Goal: Task Accomplishment & Management: Complete application form

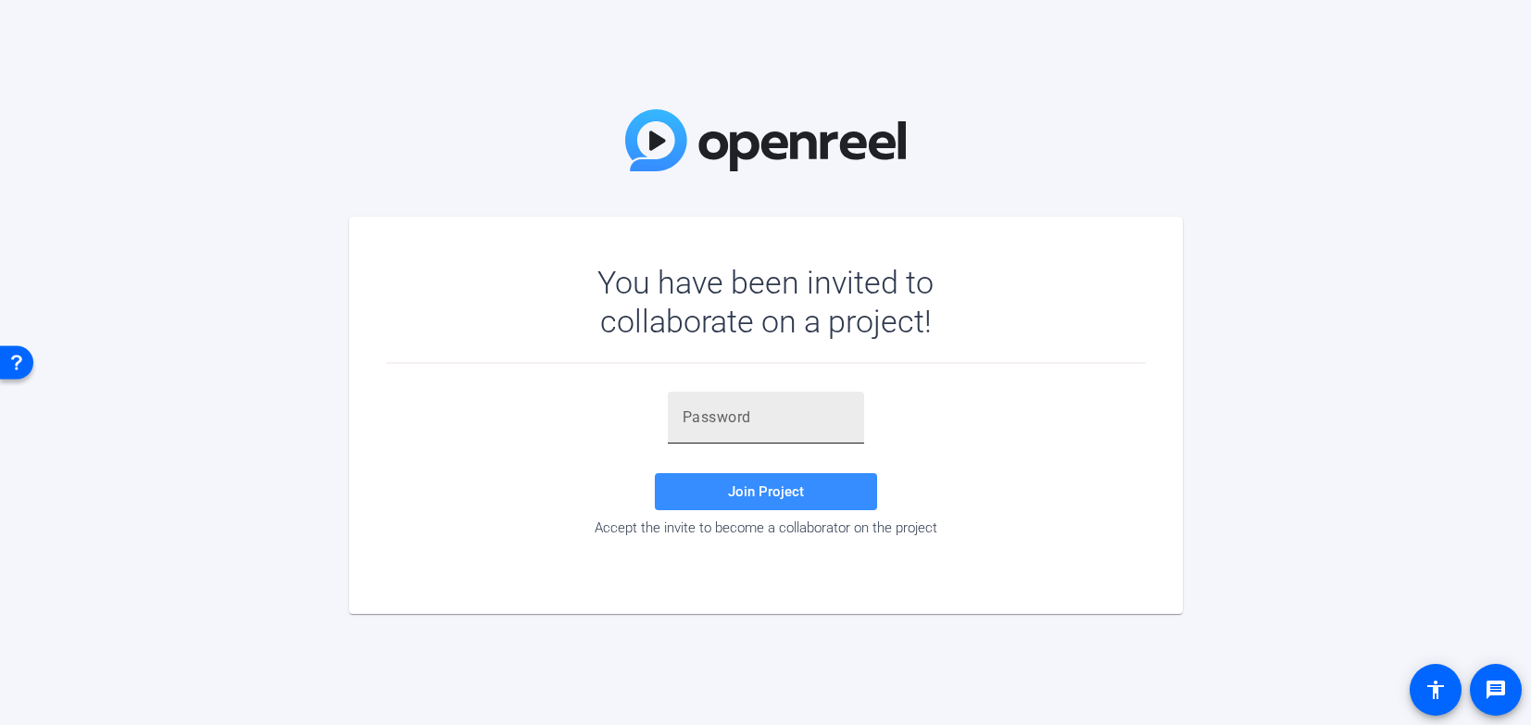
click at [744, 419] on input "text" at bounding box center [766, 418] width 167 height 22
paste input "b-x,m%"
type input "b-x,m%"
click at [908, 386] on div "b-x,m% Join Project Accept the invite to become a collaborator on the project" at bounding box center [765, 466] width 759 height 204
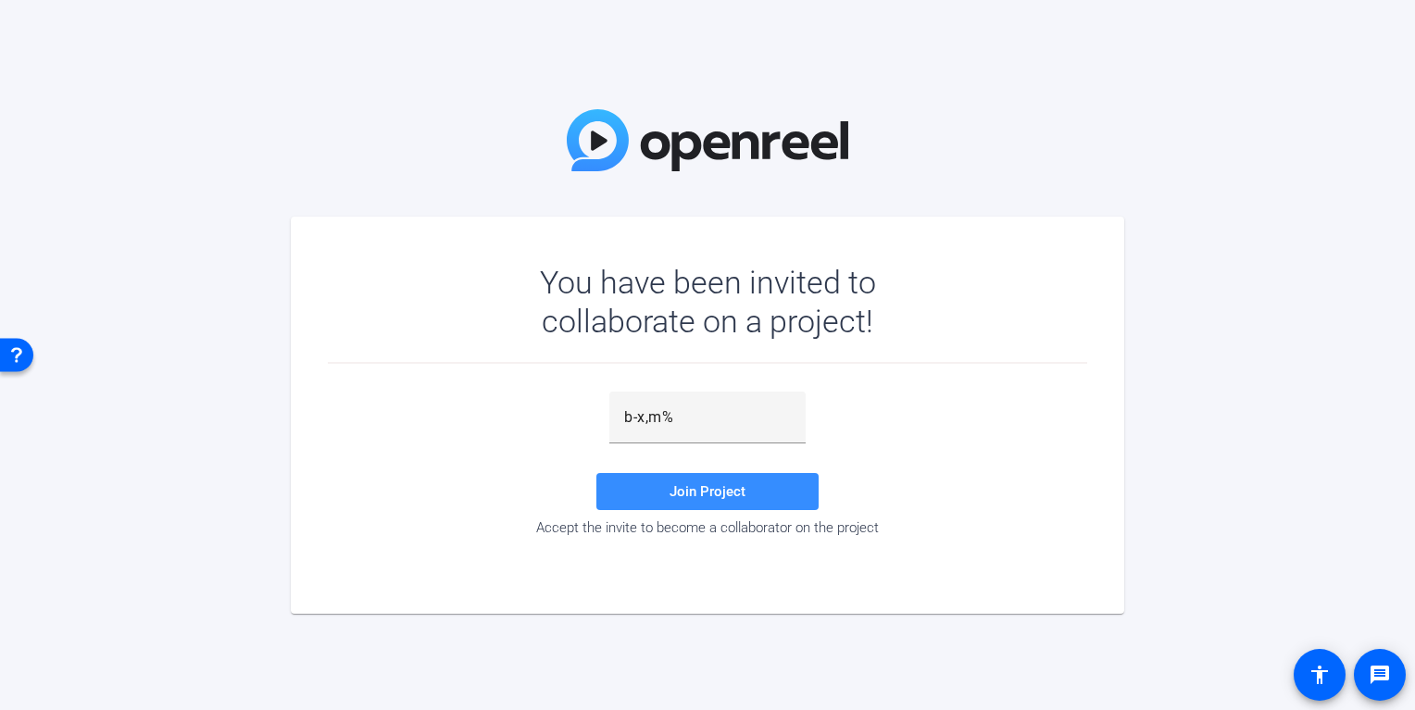
click at [104, 529] on div "You have been invited to collaborate on a project! b-x,m% Join Project Accept t…" at bounding box center [707, 355] width 1415 height 710
click at [1174, 405] on div "You have been invited to collaborate on a project! b-x,m% Join Project Accept t…" at bounding box center [707, 355] width 1415 height 710
click at [745, 501] on span at bounding box center [707, 492] width 222 height 44
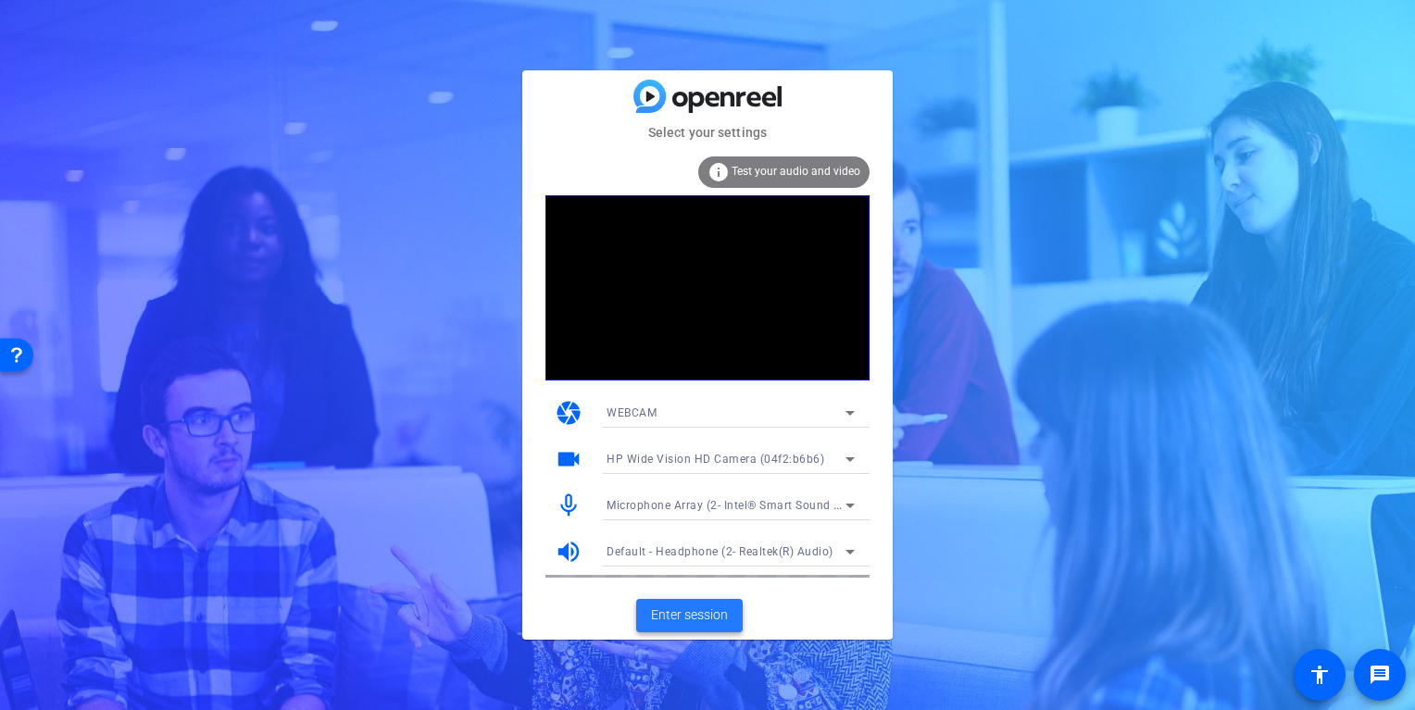
click at [712, 615] on span "Enter session" at bounding box center [689, 615] width 77 height 19
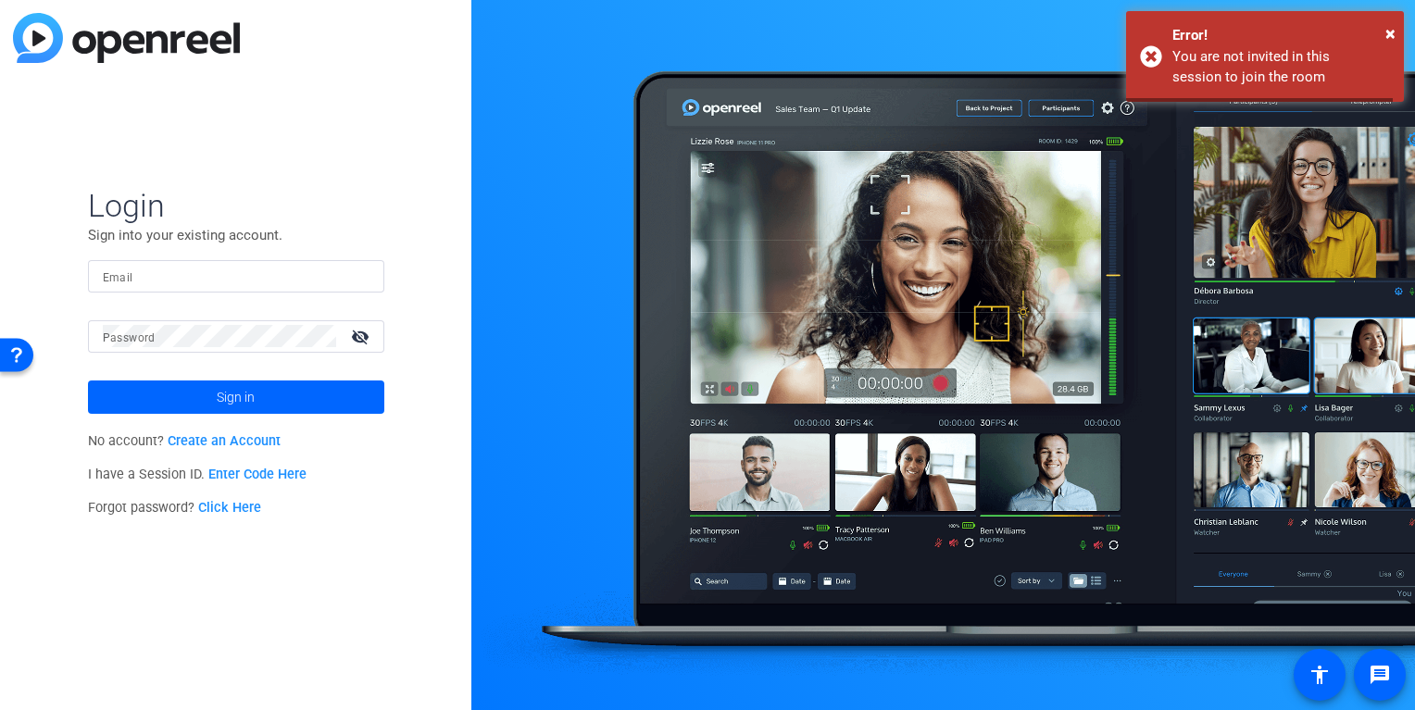
type input "[EMAIL_ADDRESS][DOMAIN_NAME]"
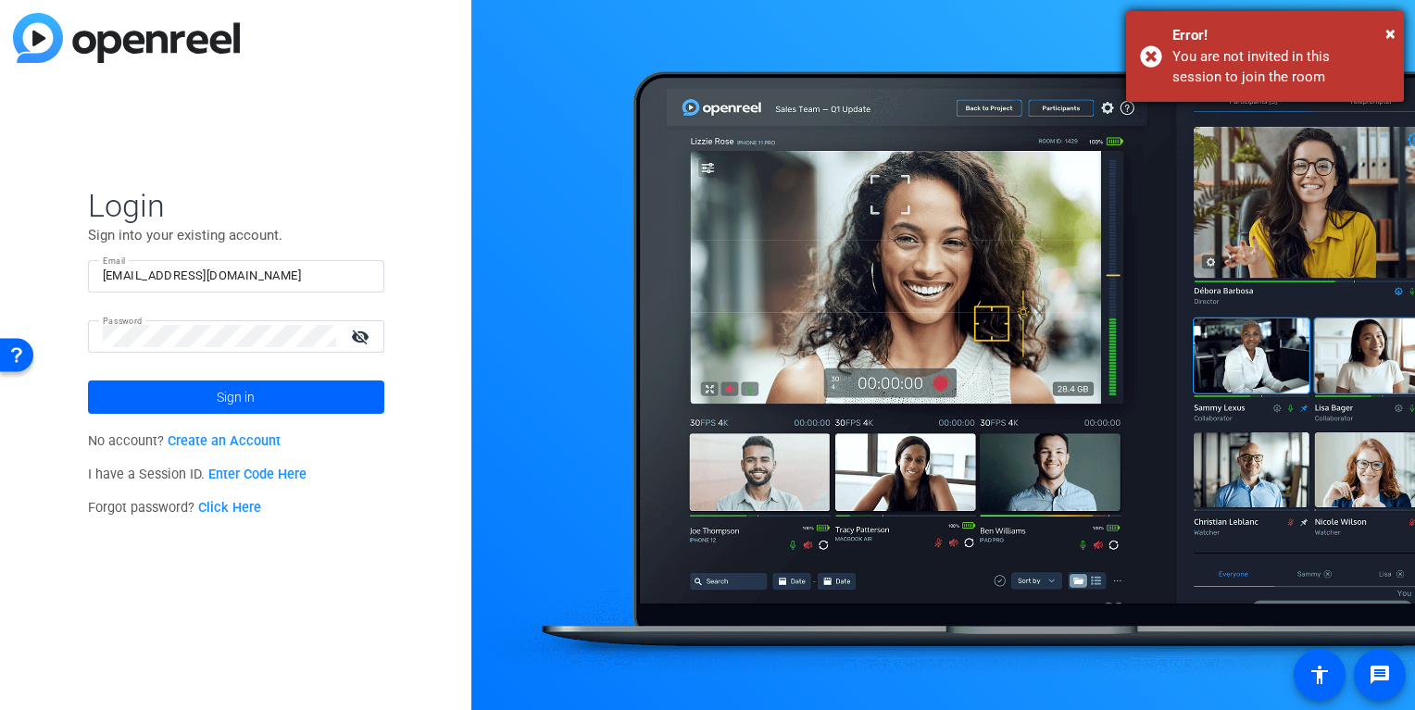
click at [1385, 31] on div "Error!" at bounding box center [1281, 35] width 218 height 21
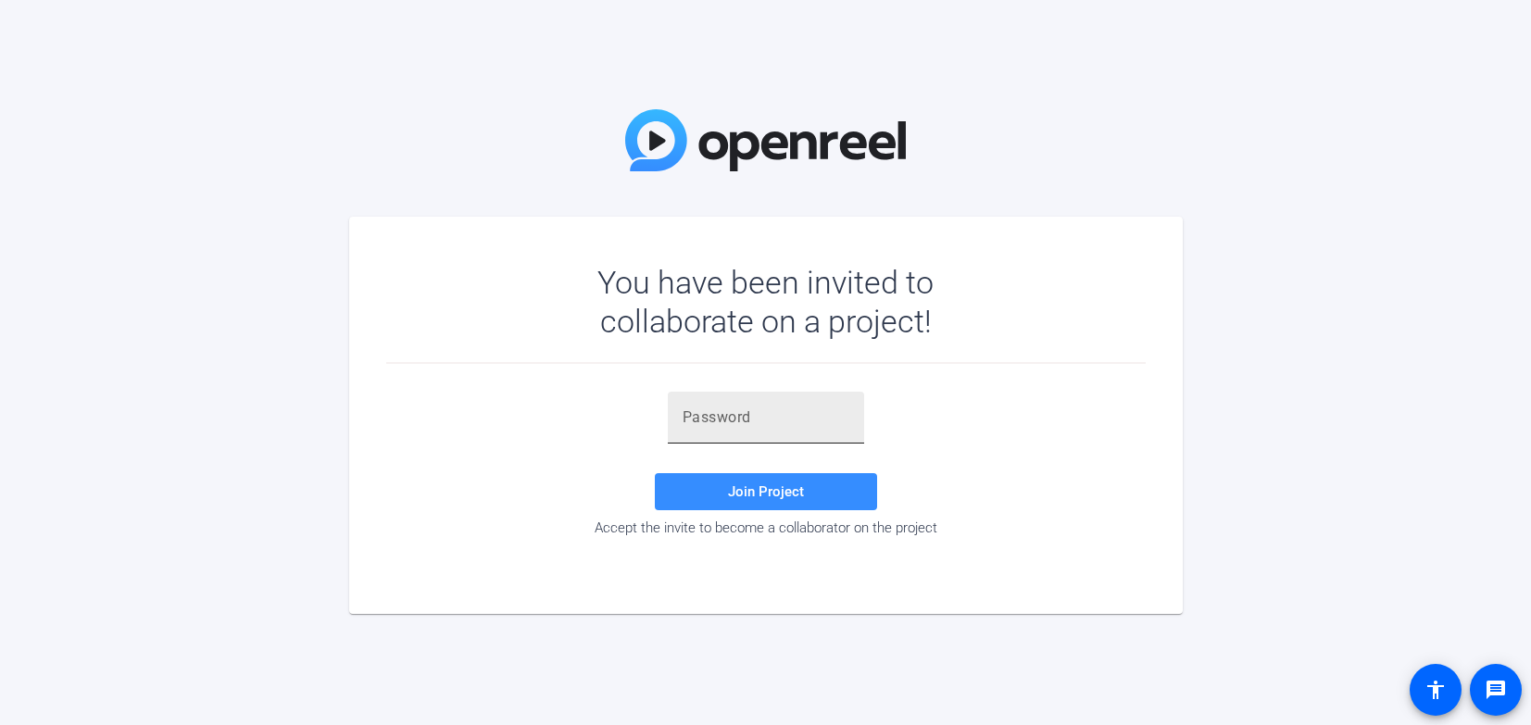
click at [793, 409] on input "text" at bounding box center [766, 418] width 167 height 22
paste input "b-x,m%"
type input "b-x,m%"
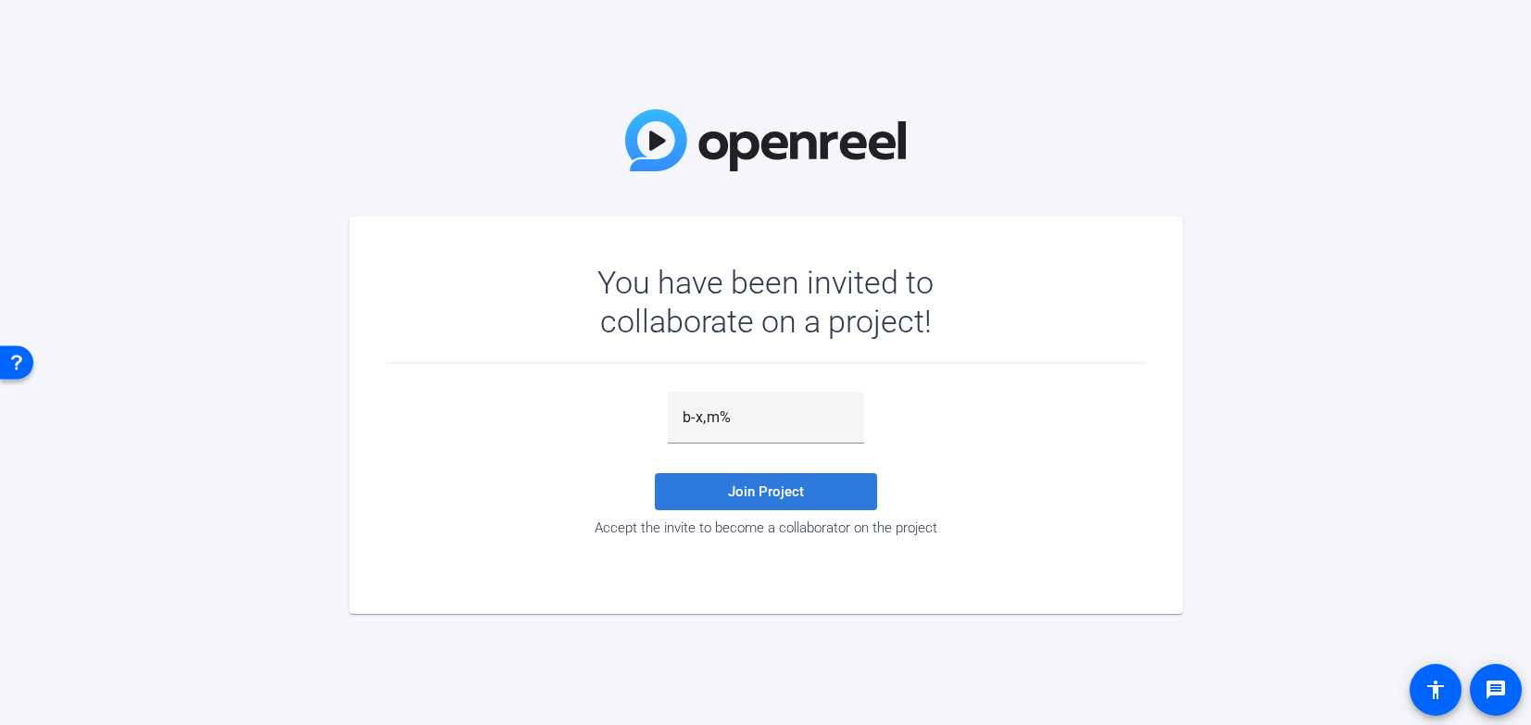
click at [778, 488] on span "Join Project" at bounding box center [766, 491] width 76 height 17
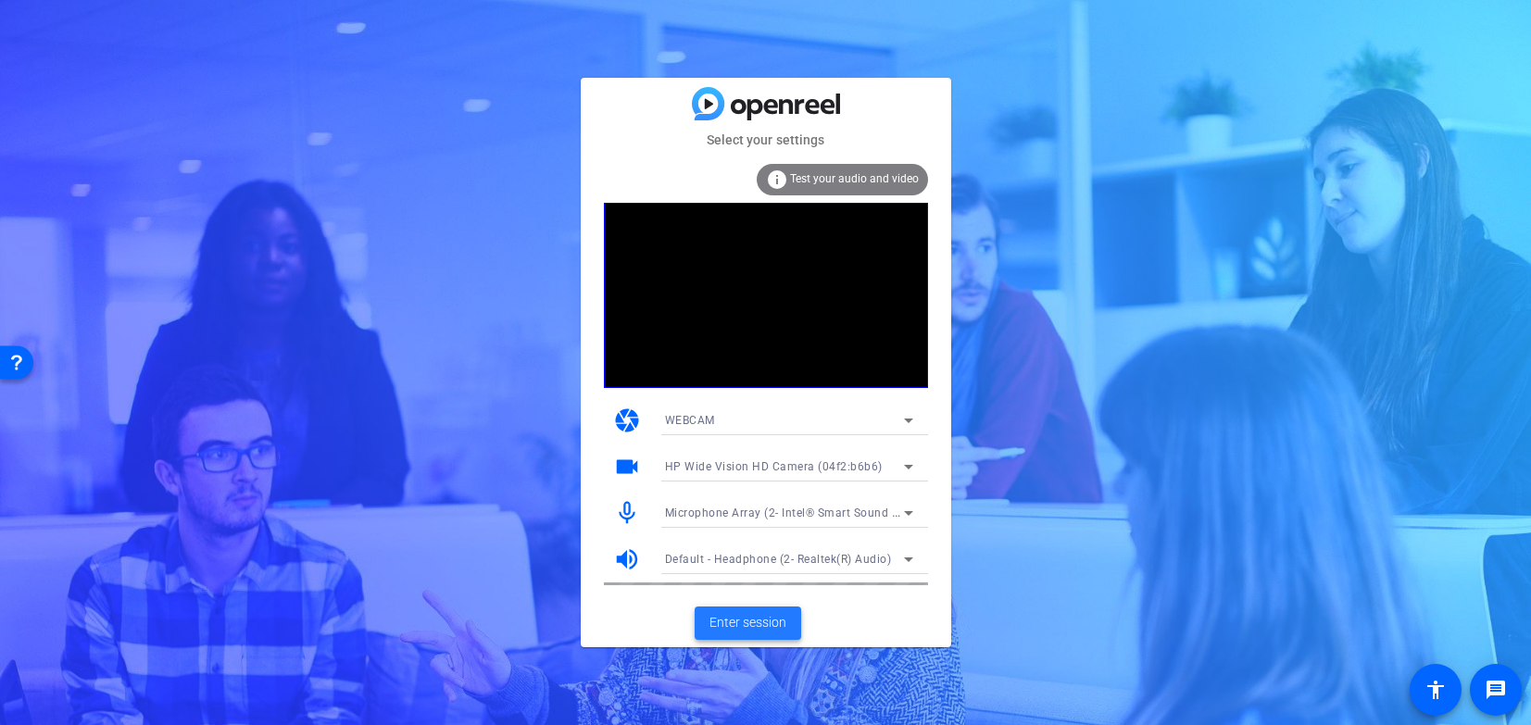
click at [739, 630] on span "Enter session" at bounding box center [747, 622] width 77 height 19
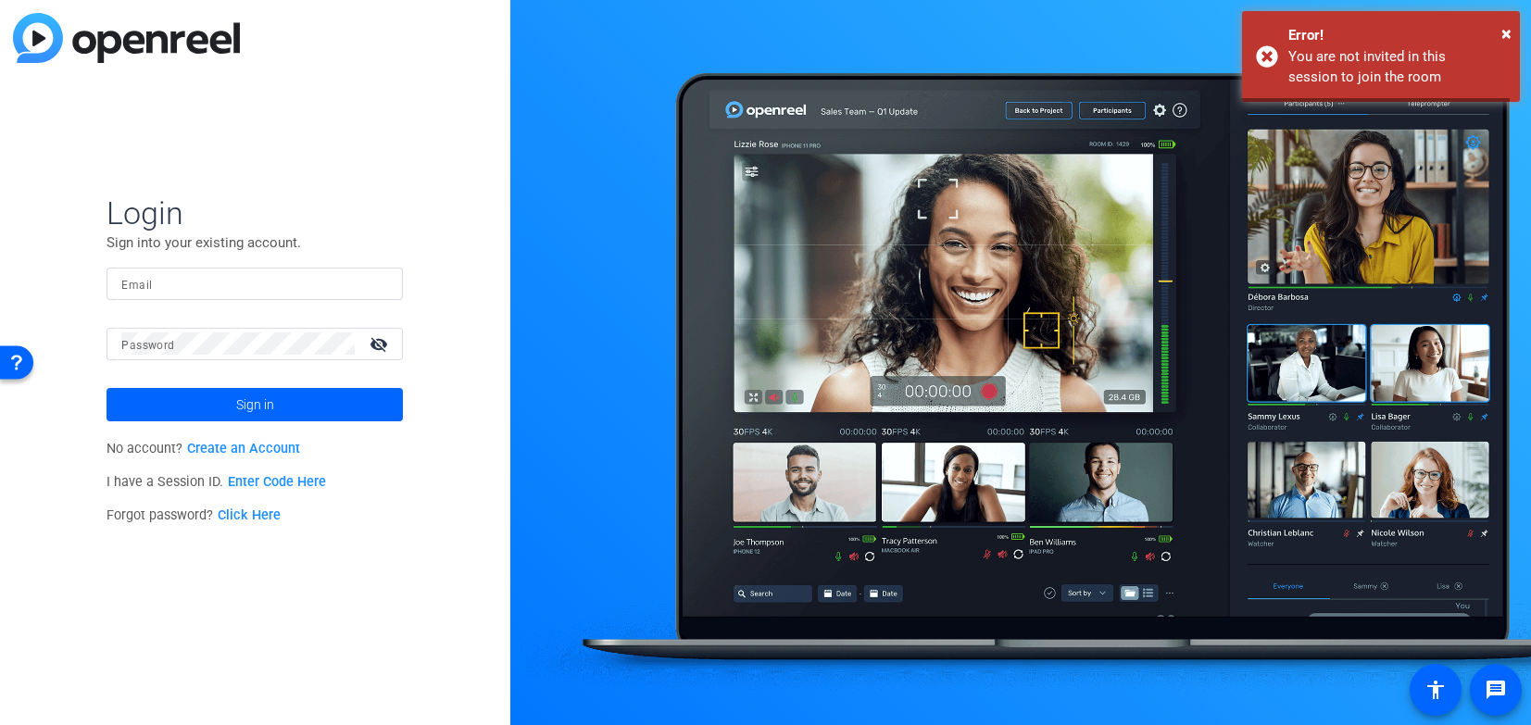
type input "sebastien.ball@talewinddigital.com"
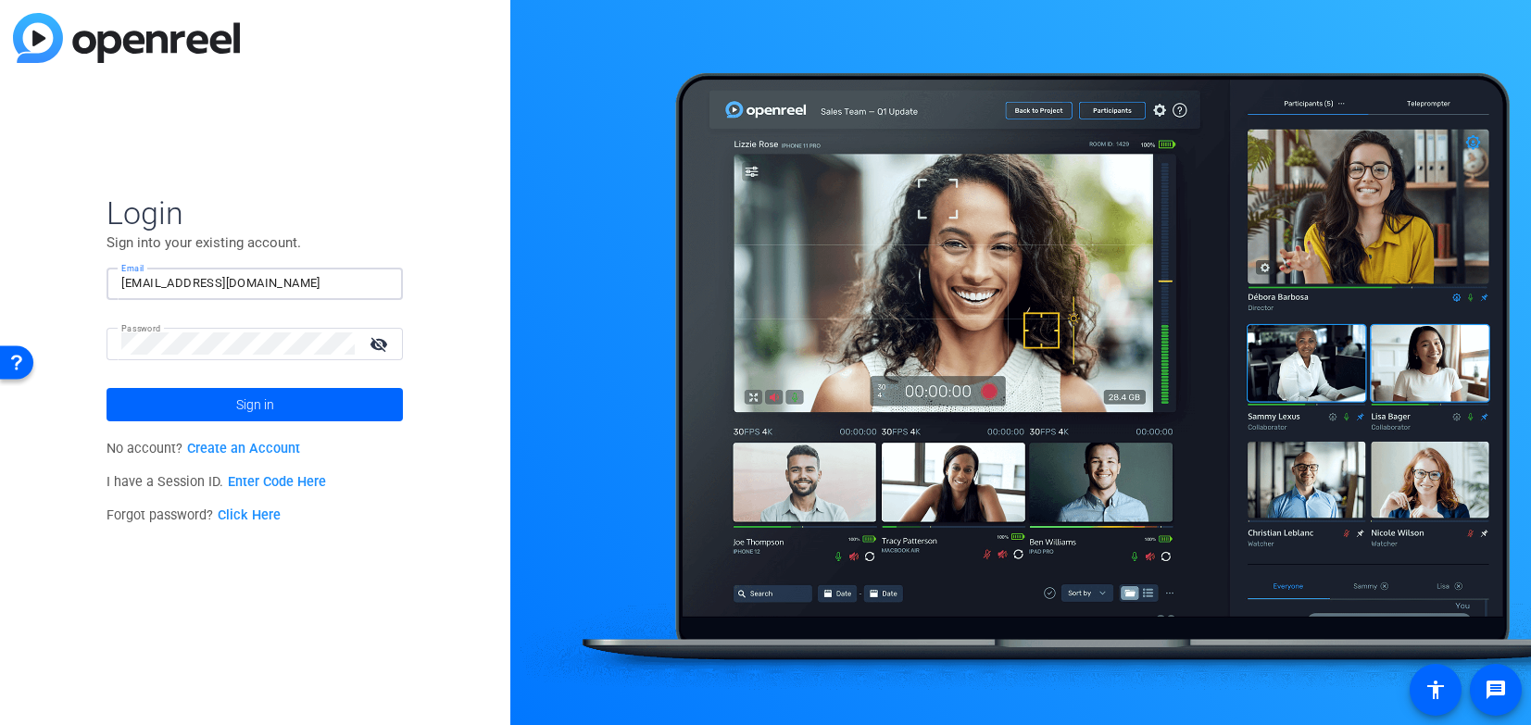
click at [259, 187] on div "Login Sign into your existing account. Email sebastien.ball@talewinddigital.com…" at bounding box center [255, 362] width 510 height 725
click at [275, 399] on span at bounding box center [255, 404] width 296 height 44
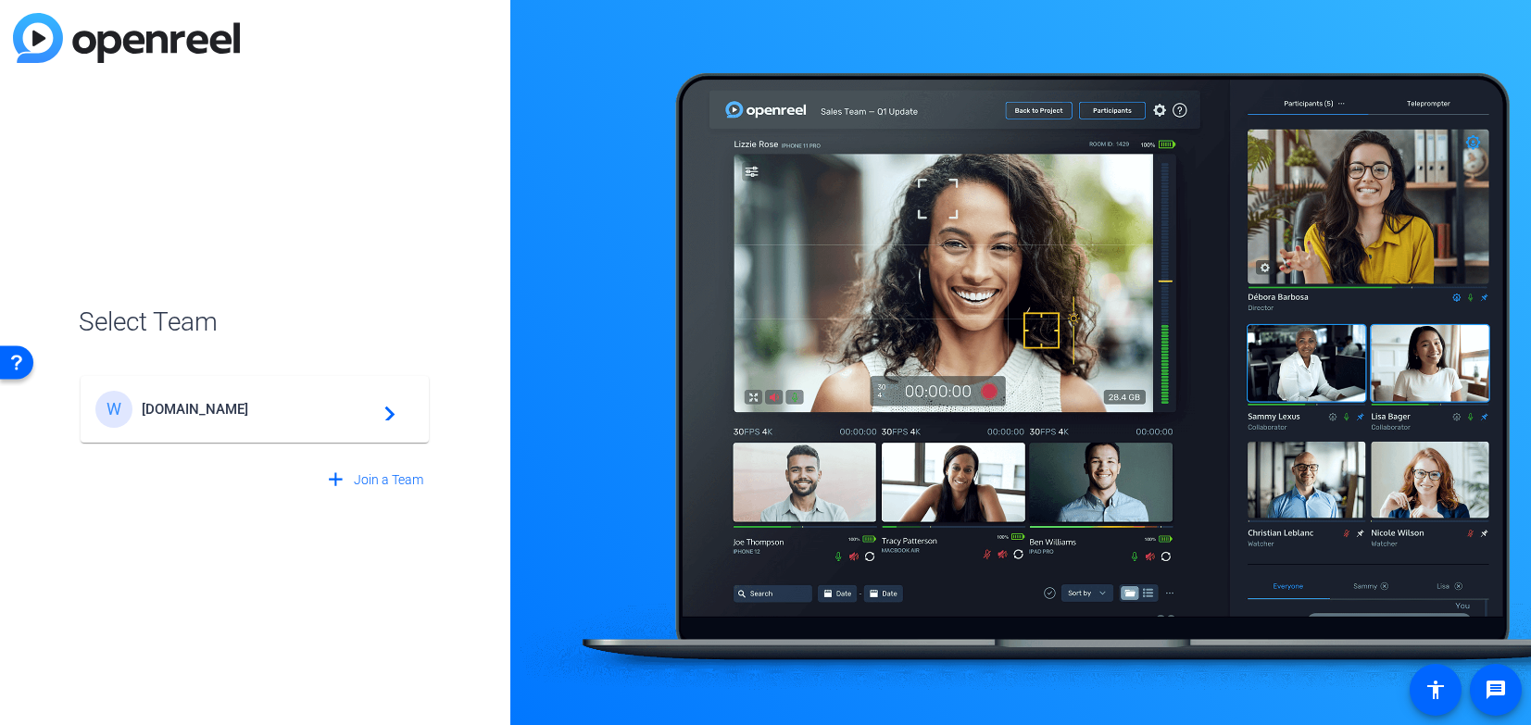
click at [347, 416] on span "WorkerBee.TV" at bounding box center [258, 409] width 232 height 17
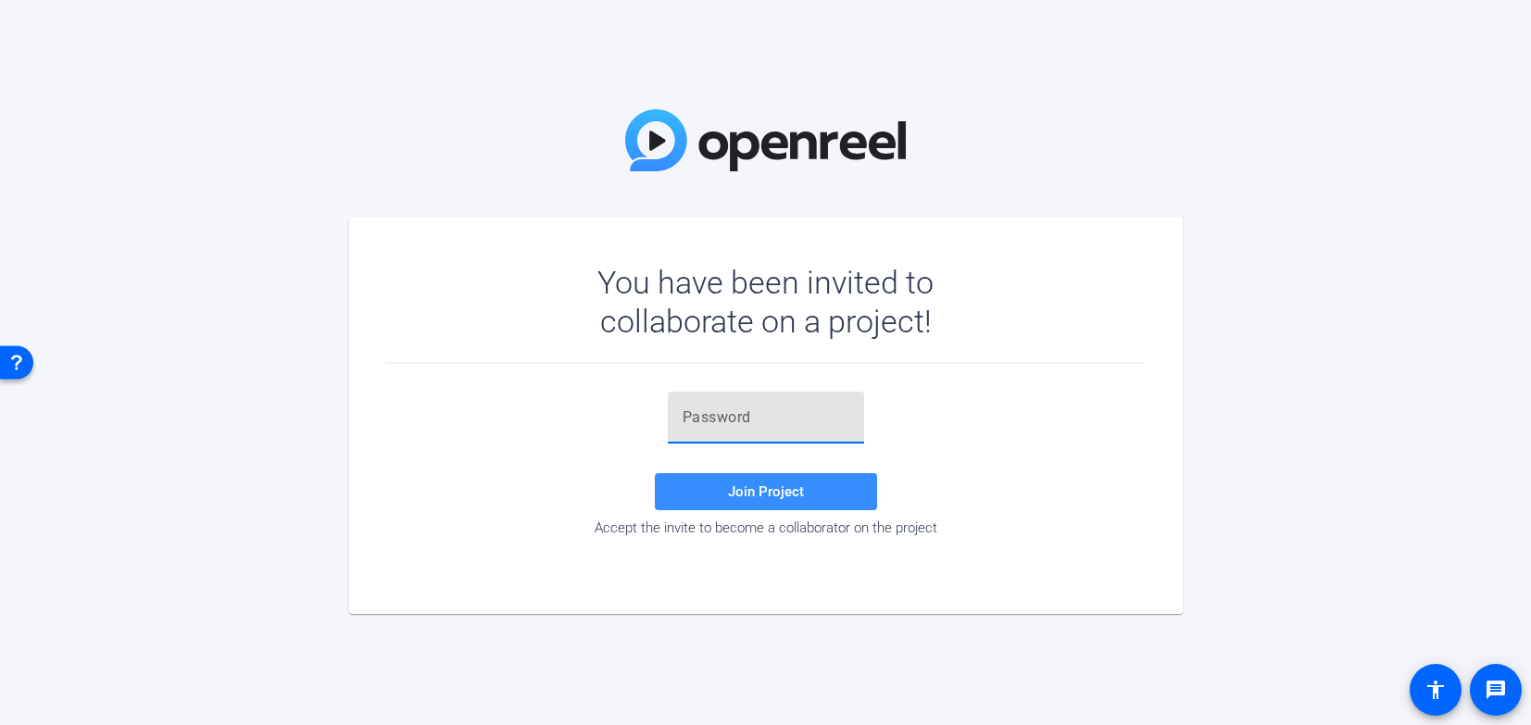
paste input "b-x,m%"
type input "b-x,m%"
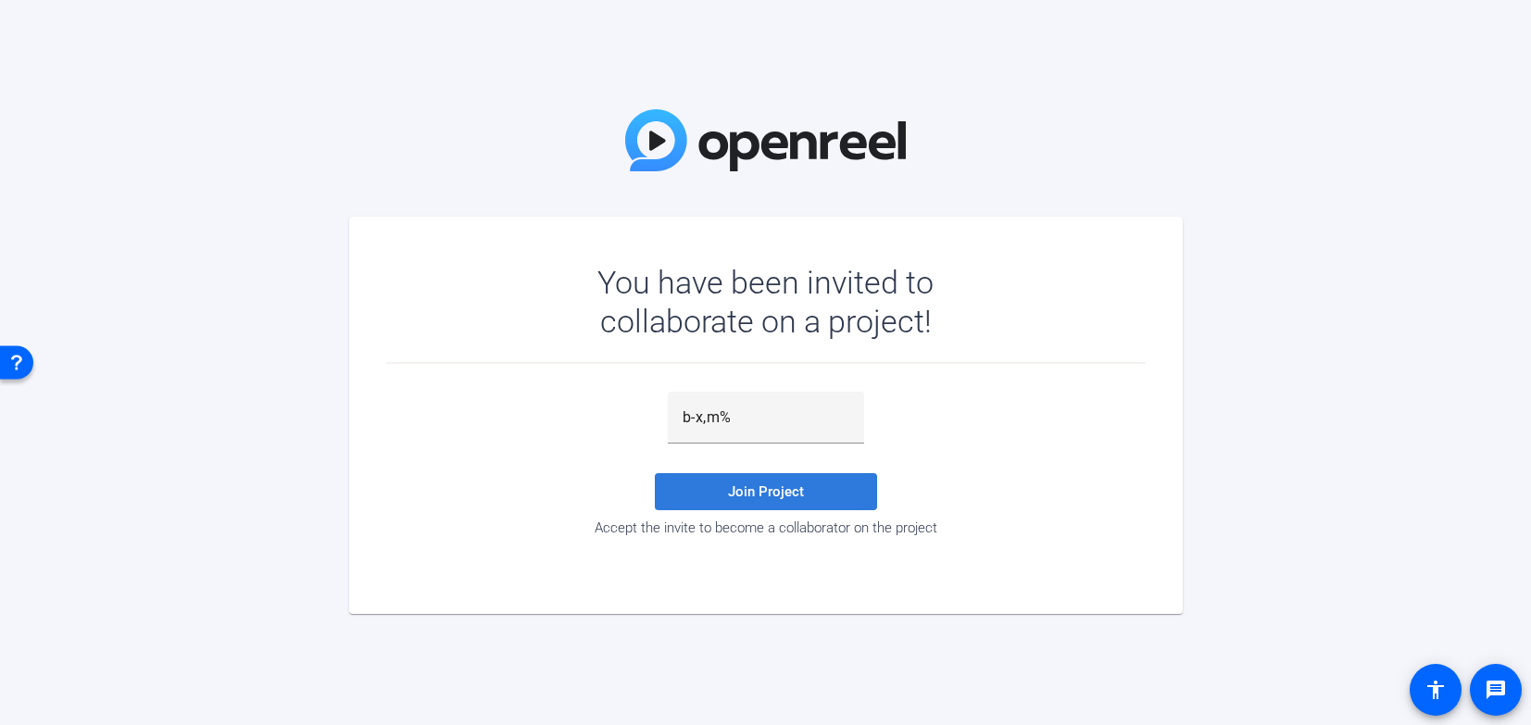
click at [791, 484] on span "Join Project" at bounding box center [766, 491] width 76 height 17
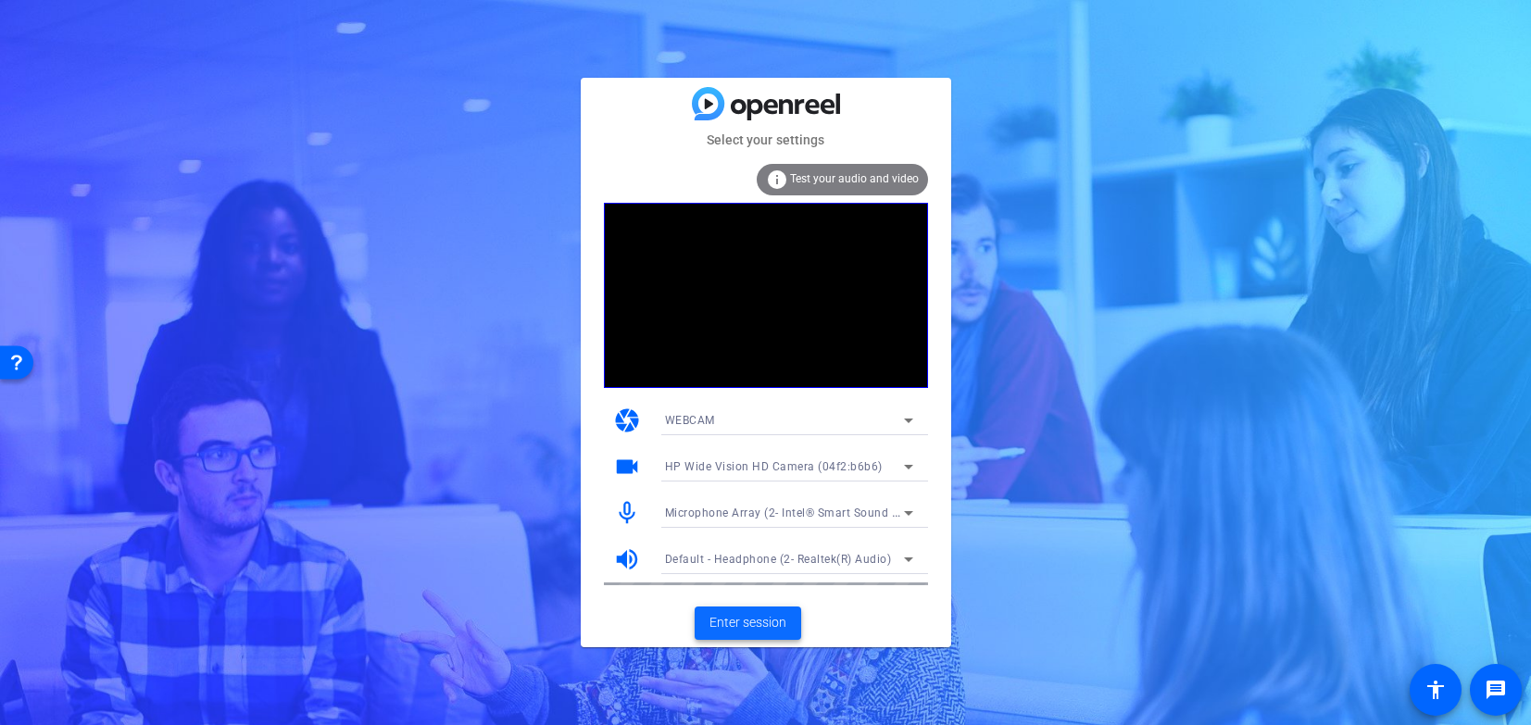
click at [762, 620] on span "Enter session" at bounding box center [747, 622] width 77 height 19
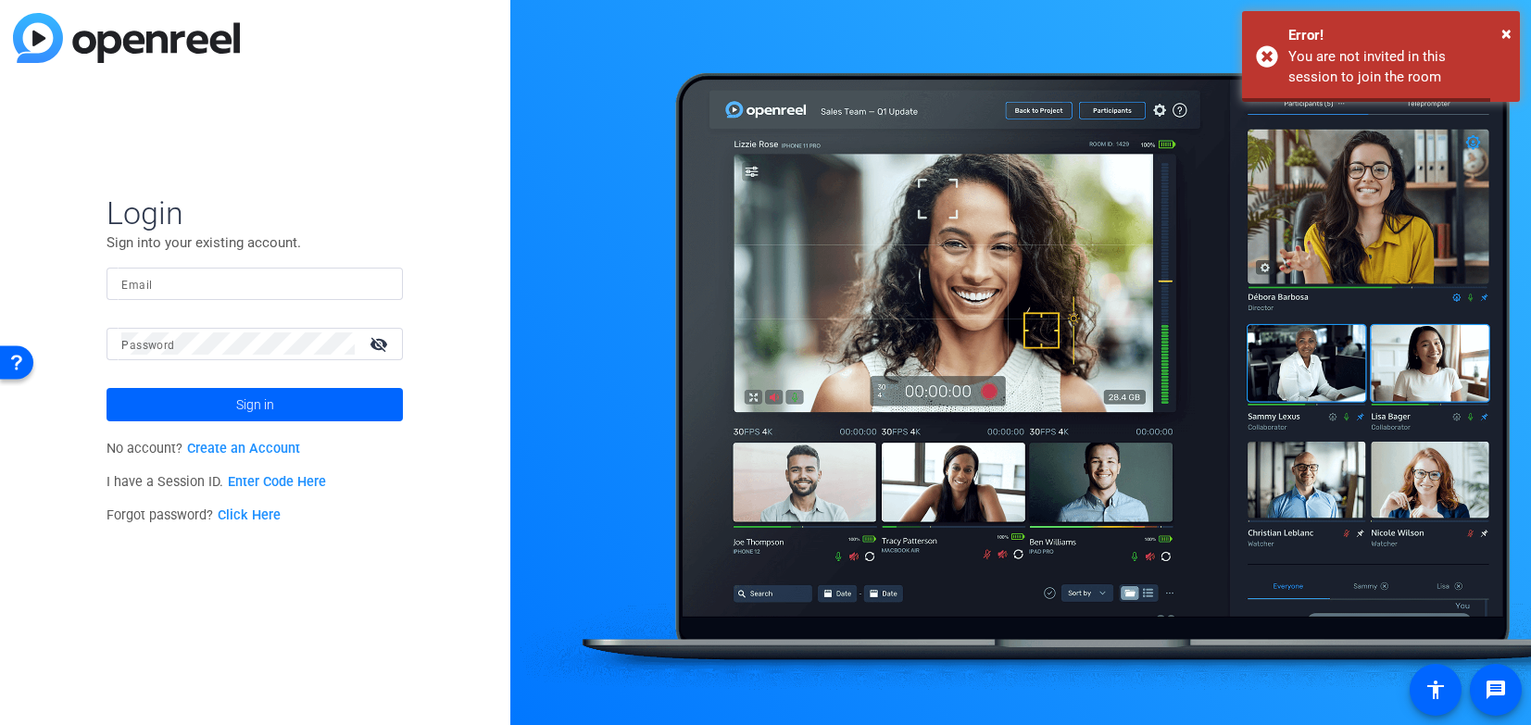
type input "[EMAIL_ADDRESS][DOMAIN_NAME]"
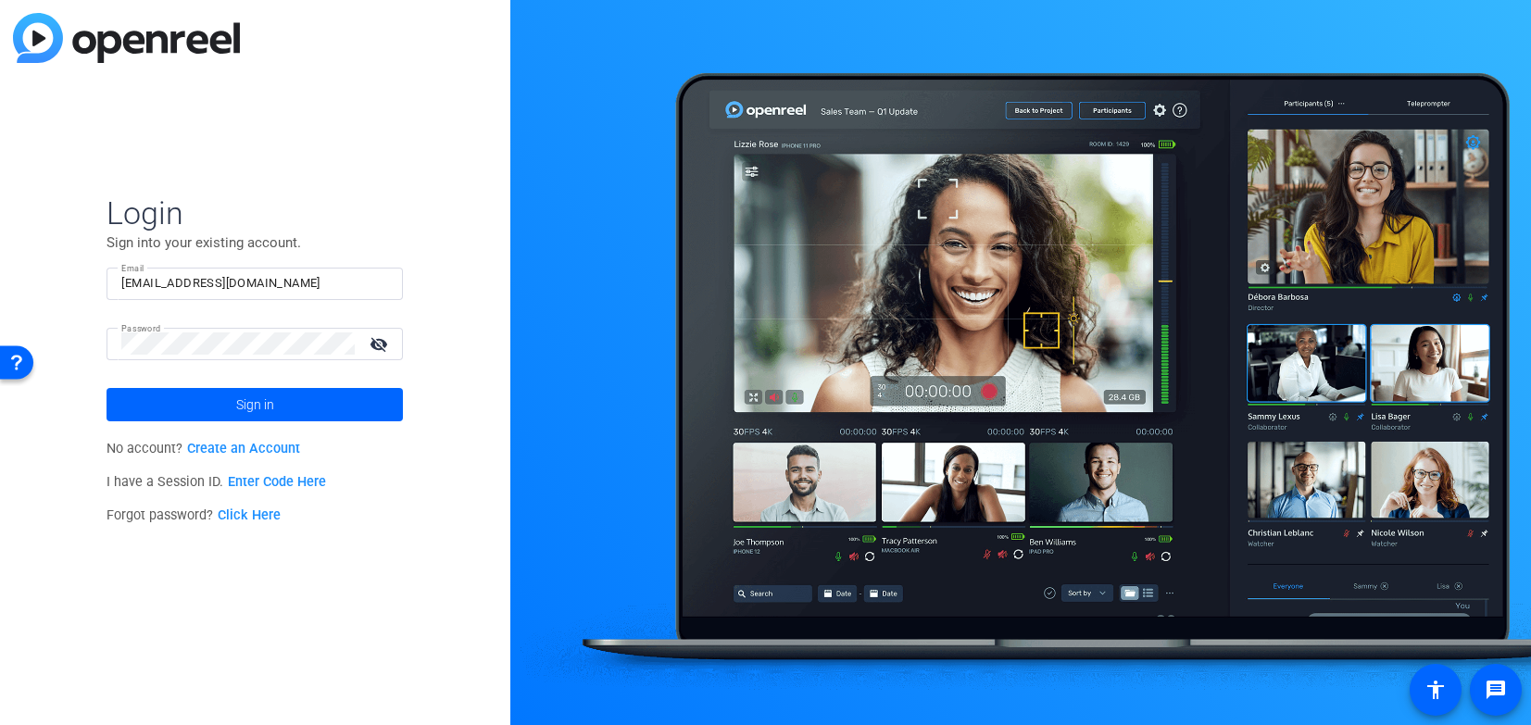
click at [499, 501] on div "Login Sign into your existing account. Email sebastien.ball@talewinddigital.com…" at bounding box center [255, 362] width 510 height 725
click at [443, 262] on div "Login Sign into your existing account. Email sebastien.ball@talewinddigital.com…" at bounding box center [255, 362] width 510 height 725
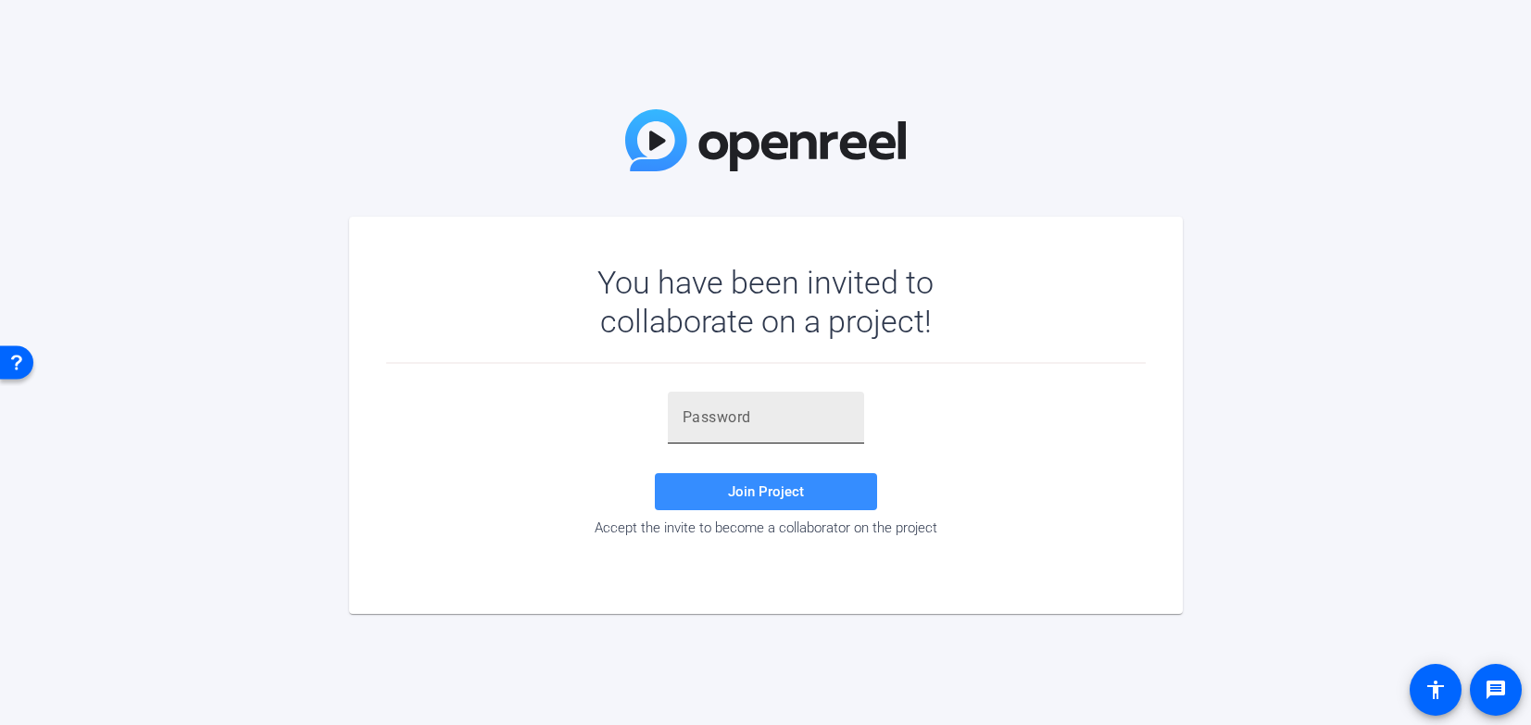
click at [762, 419] on input "text" at bounding box center [766, 418] width 167 height 22
